Goal: Task Accomplishment & Management: Manage account settings

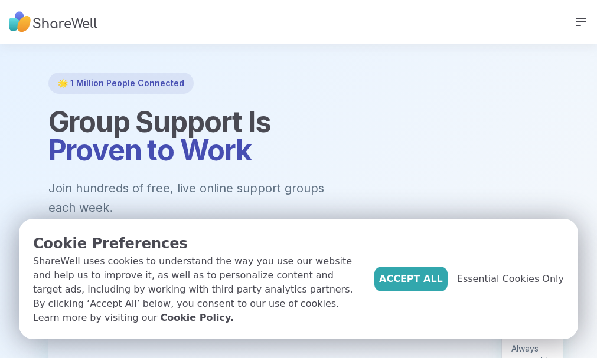
click at [409, 57] on div at bounding box center [298, 334] width 597 height 581
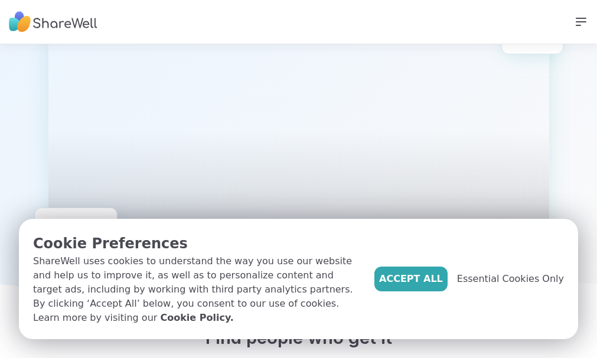
scroll to position [614, 0]
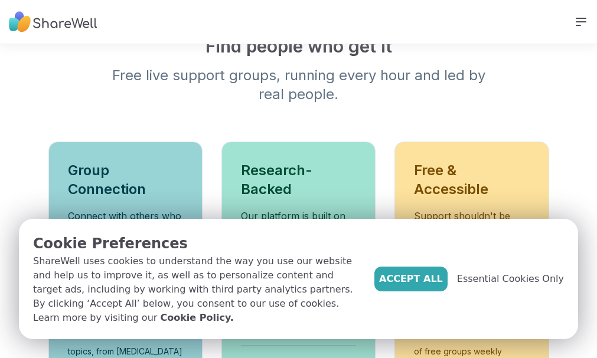
click at [0, 0] on span "LOG IN" at bounding box center [0, 0] width 0 height 0
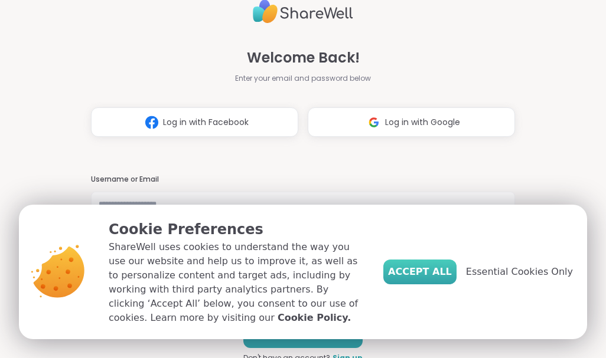
click at [429, 279] on span "Accept All" at bounding box center [420, 272] width 64 height 14
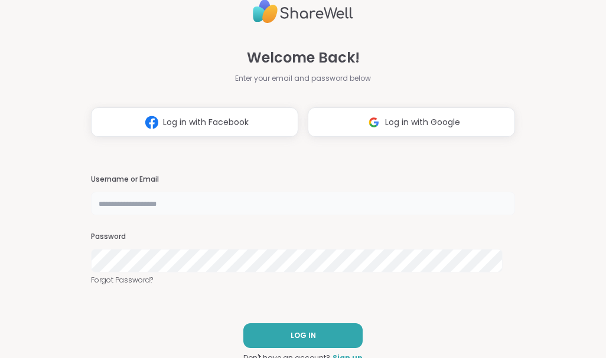
click at [247, 202] on input "text" at bounding box center [303, 204] width 424 height 24
type input "**********"
click at [313, 335] on button "LOG IN" at bounding box center [302, 335] width 119 height 25
